Goal: Information Seeking & Learning: Learn about a topic

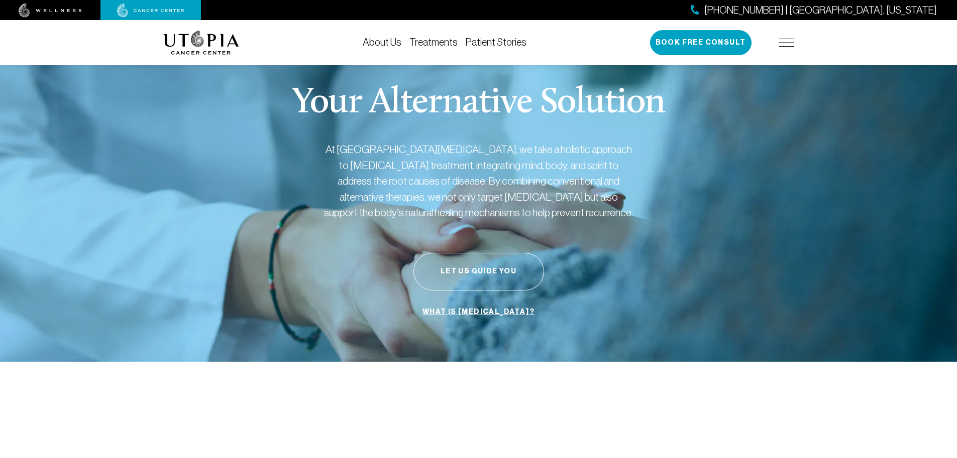
click at [441, 42] on link "Treatments" at bounding box center [433, 42] width 48 height 11
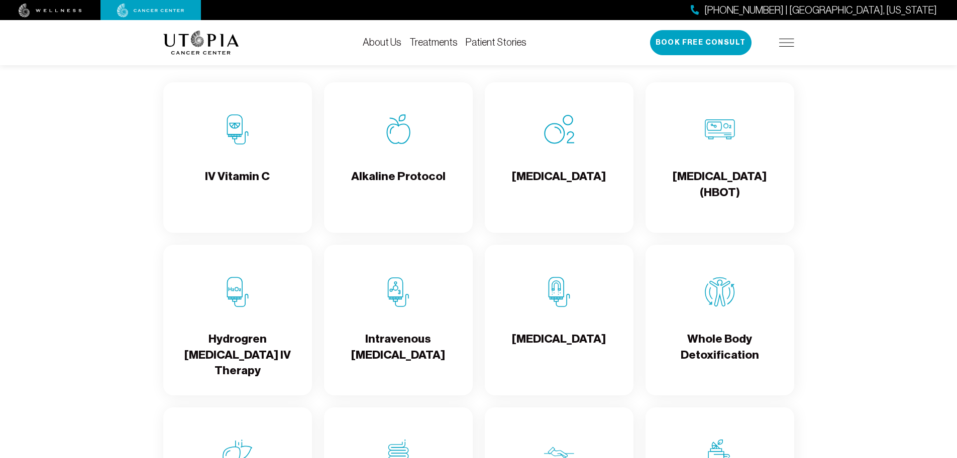
scroll to position [1004, 0]
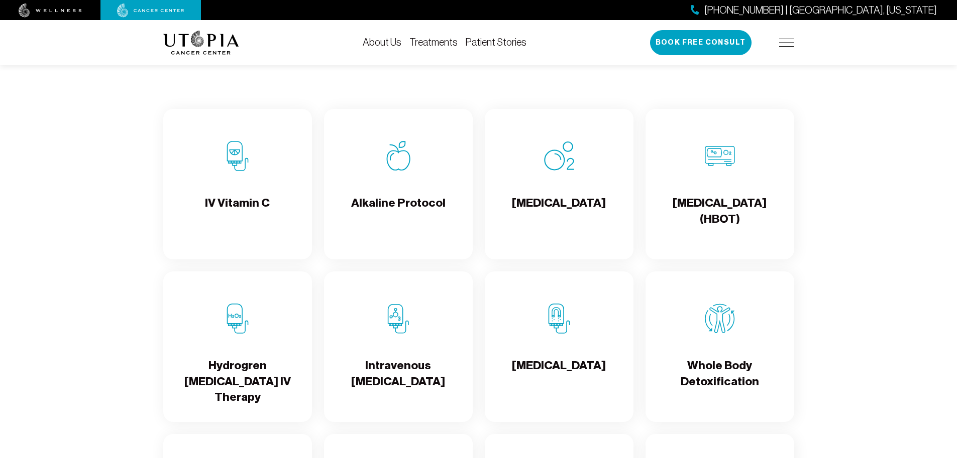
click at [245, 196] on h4 "IV Vitamin C" at bounding box center [237, 211] width 65 height 33
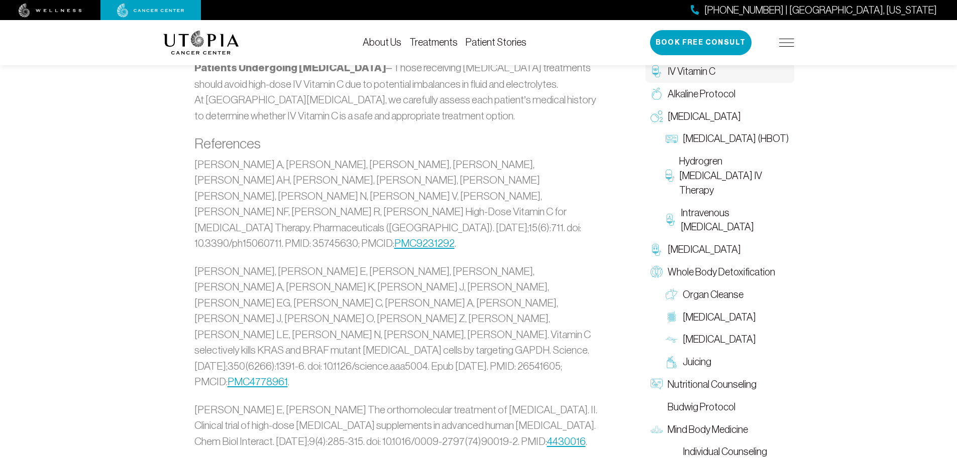
scroll to position [2159, 0]
